Goal: Task Accomplishment & Management: Use online tool/utility

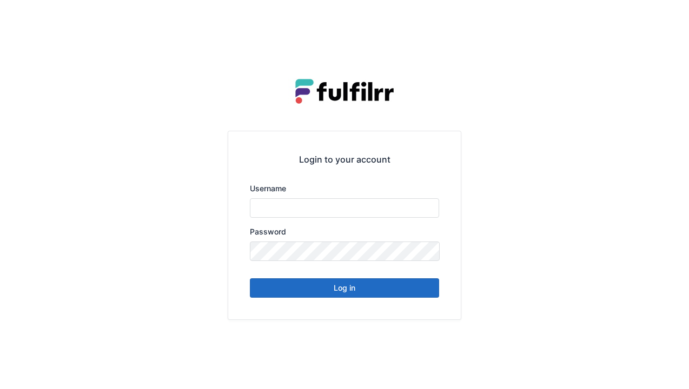
type input "******"
click at [338, 289] on button "Log in" at bounding box center [344, 288] width 189 height 19
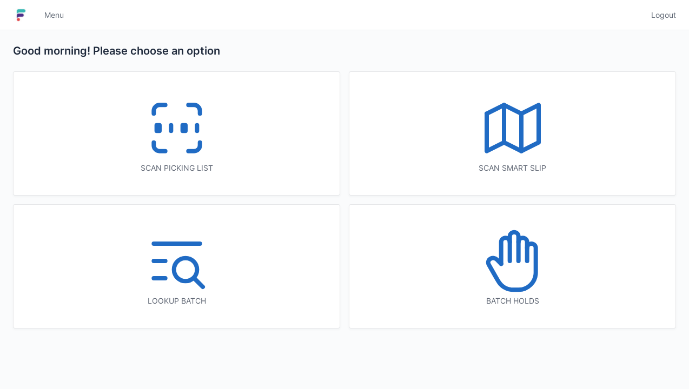
click at [176, 131] on icon at bounding box center [176, 128] width 69 height 69
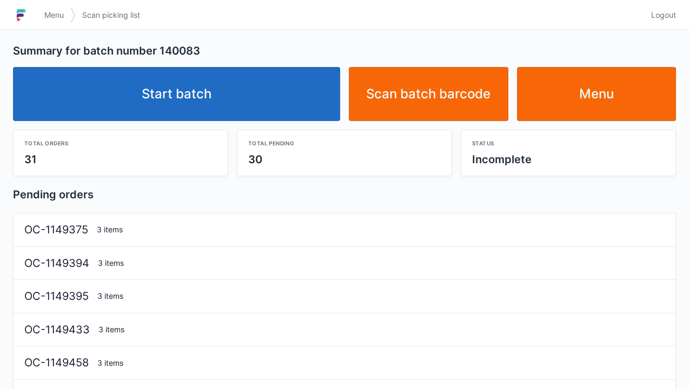
click at [207, 101] on link "Start batch" at bounding box center [176, 94] width 327 height 54
